Goal: Register for event/course

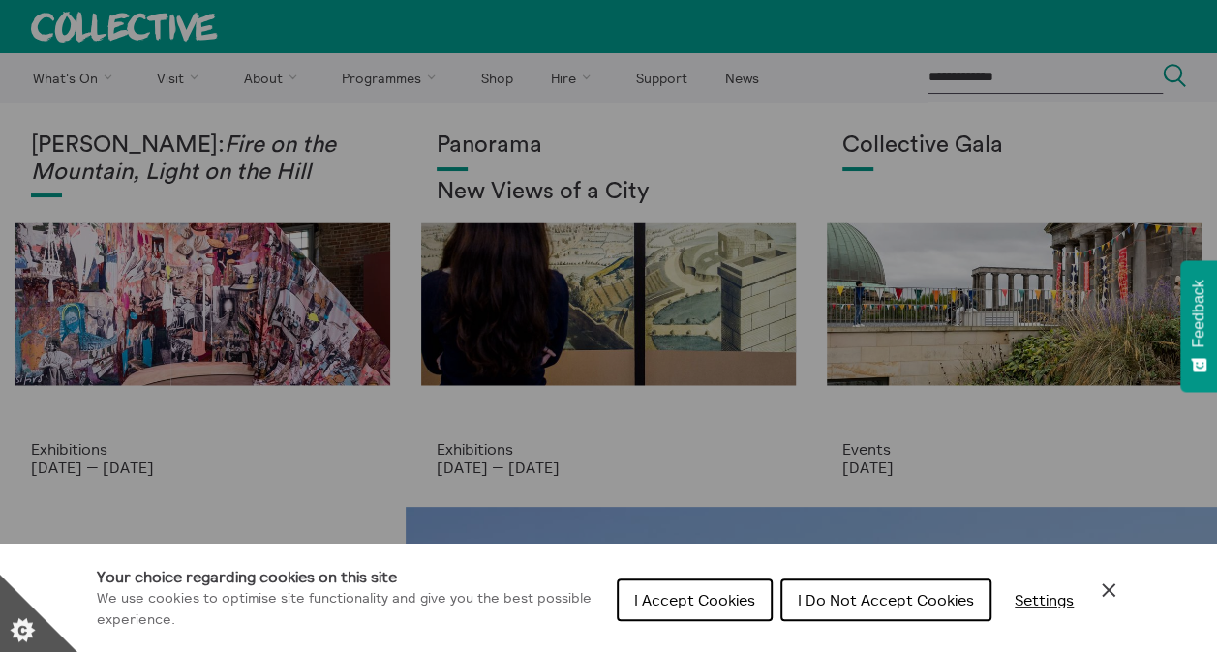
click at [1105, 583] on icon "Close Cookie Control" at bounding box center [1108, 590] width 23 height 23
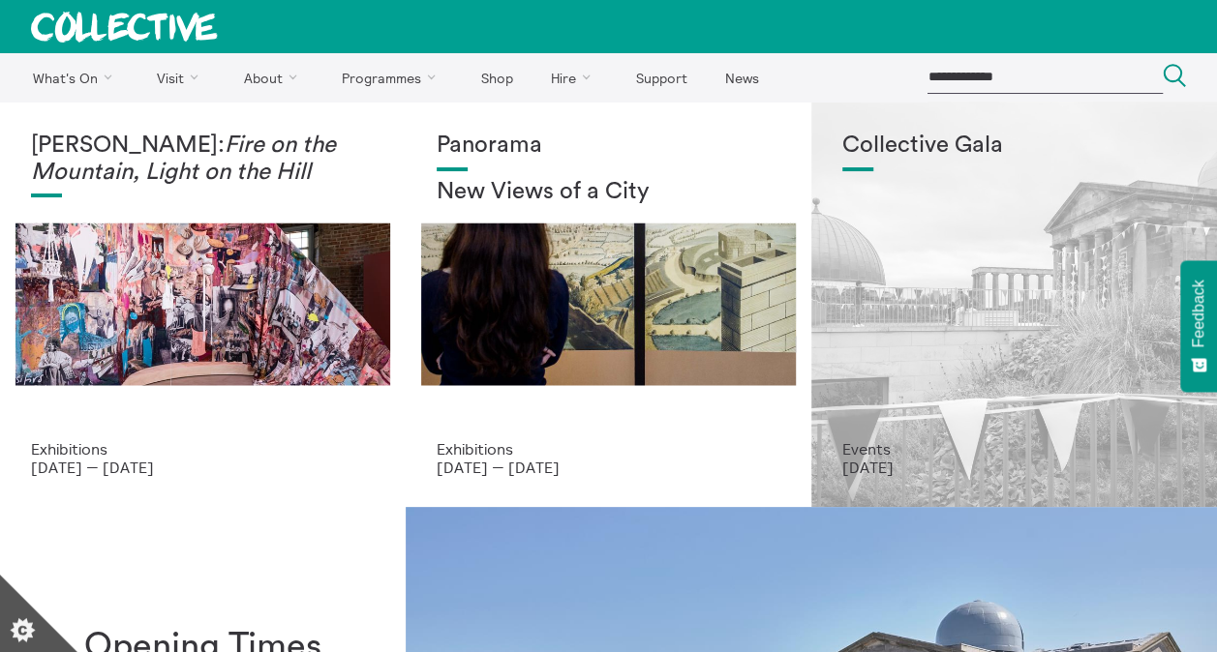
click at [867, 448] on p "Events" at bounding box center [1014, 448] width 344 height 17
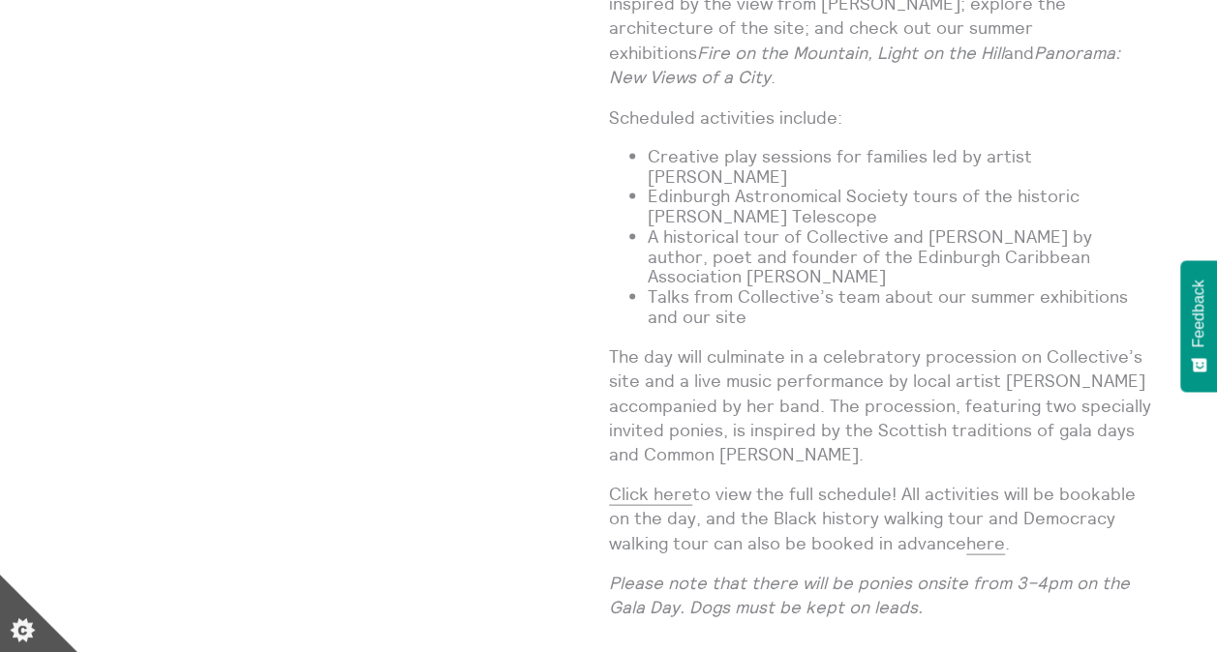
scroll to position [1723, 0]
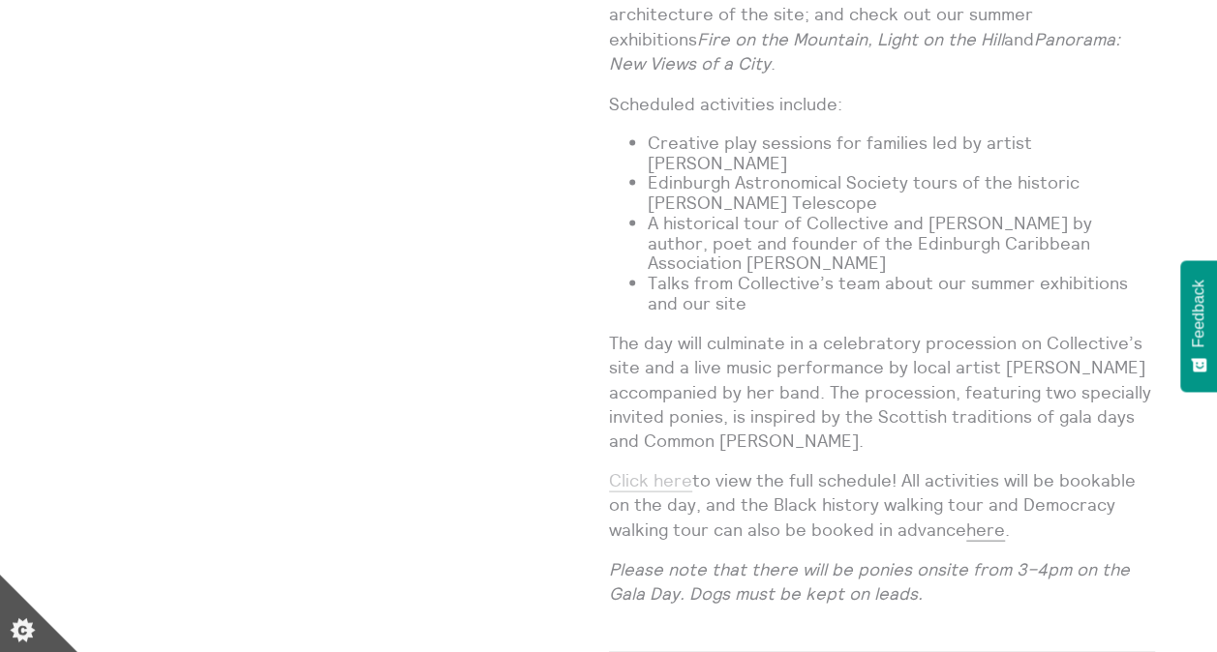
click at [647, 468] on link "Click here" at bounding box center [650, 479] width 83 height 23
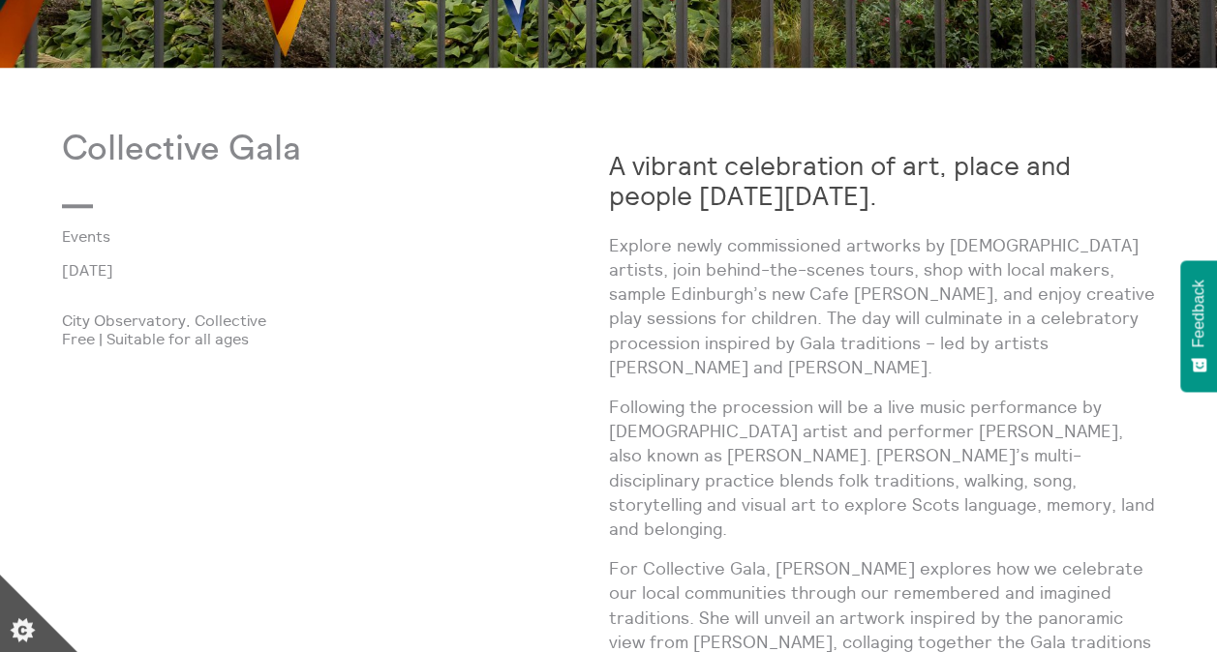
scroll to position [844, 0]
